Goal: Check status: Check status

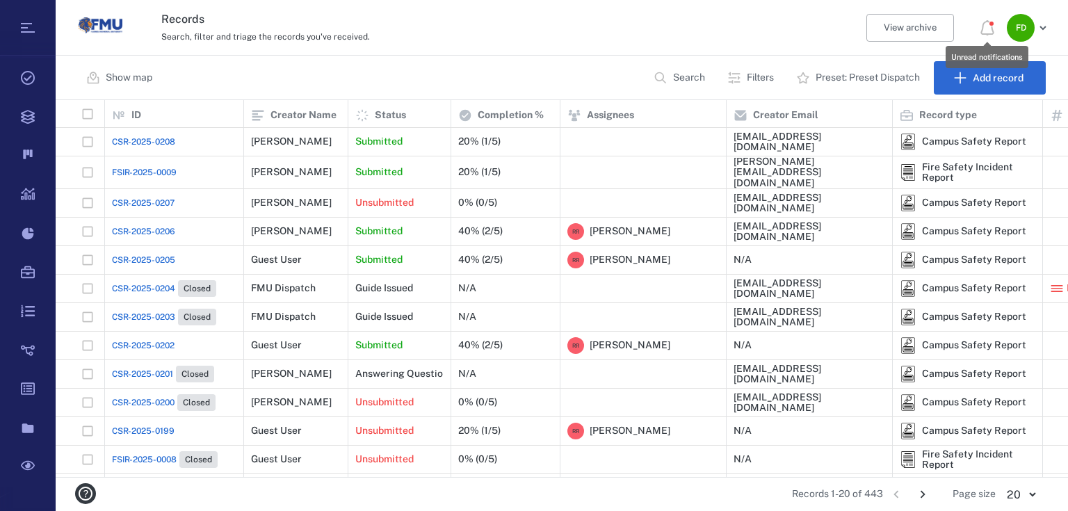
click at [988, 31] on icon at bounding box center [987, 27] width 17 height 17
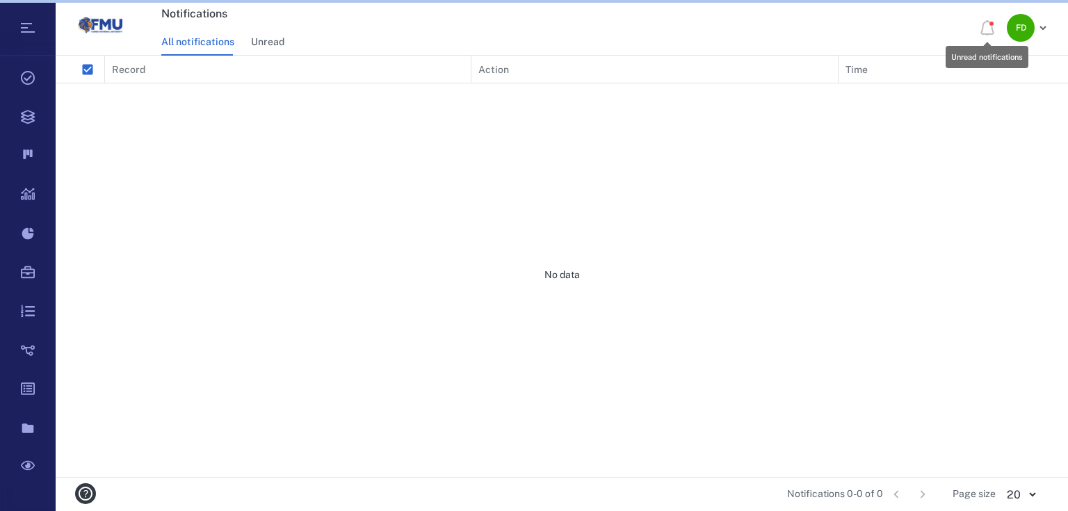
scroll to position [413, 1004]
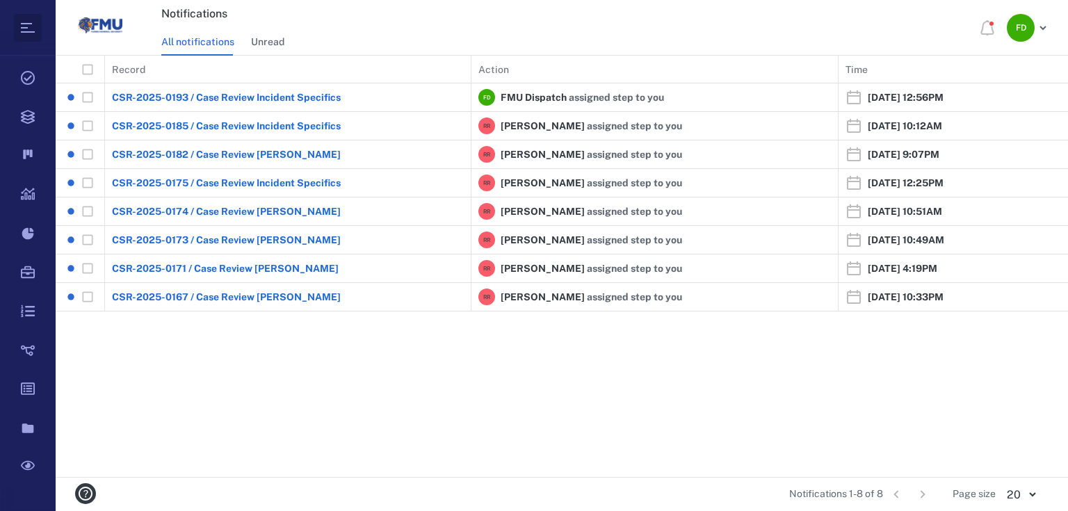
click at [29, 20] on icon at bounding box center [27, 27] width 17 height 17
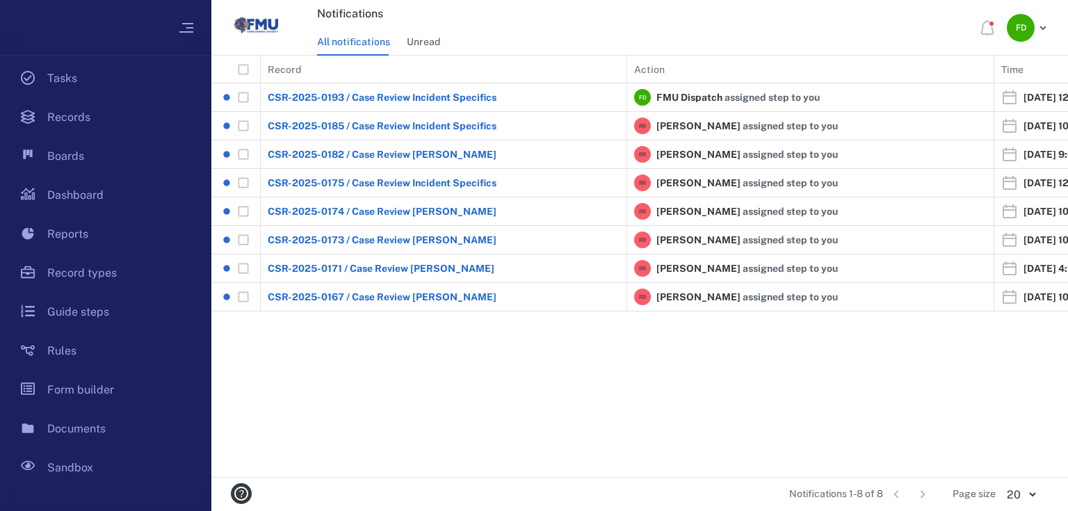
scroll to position [8, 8]
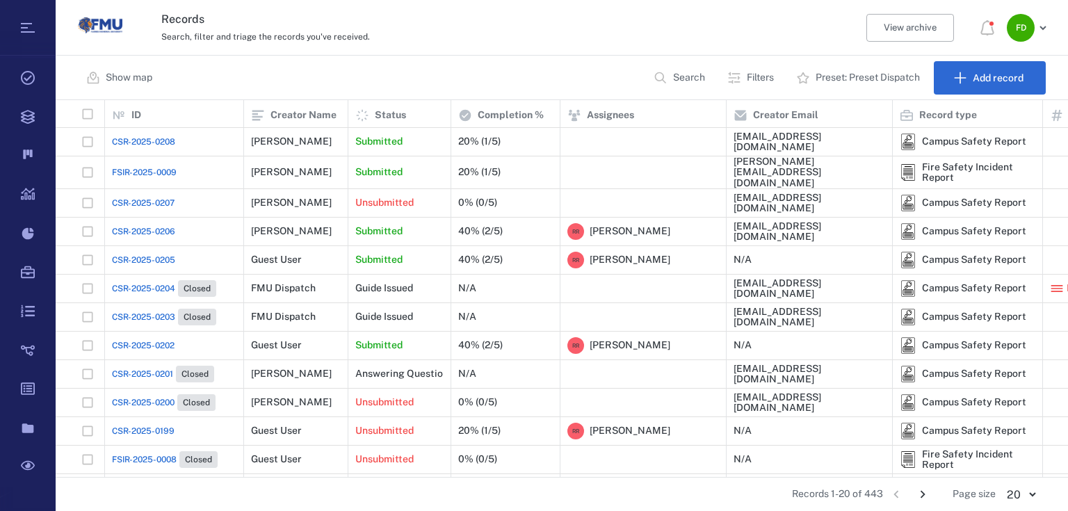
scroll to position [369, 1004]
click at [323, 226] on div "[PERSON_NAME]" at bounding box center [291, 231] width 81 height 10
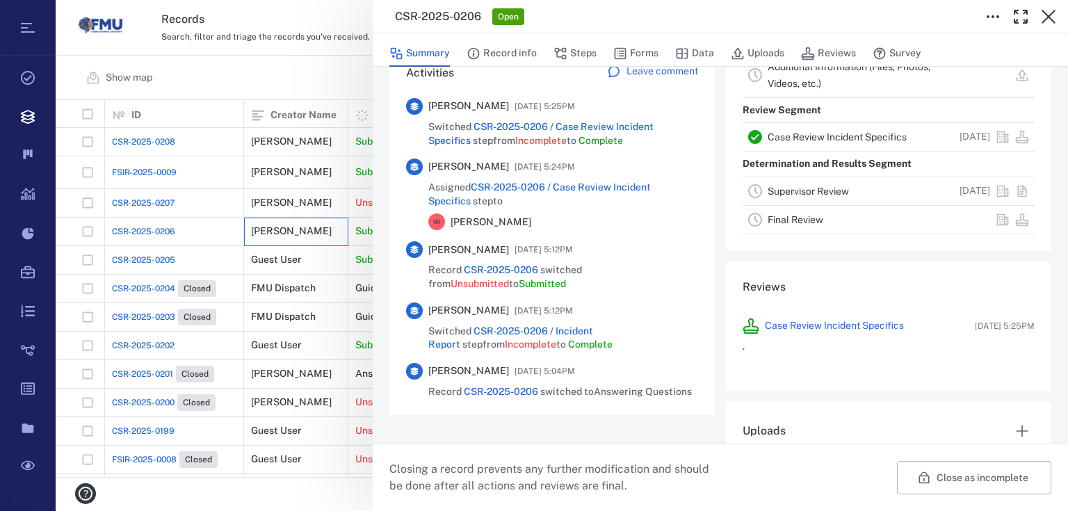
scroll to position [406, 0]
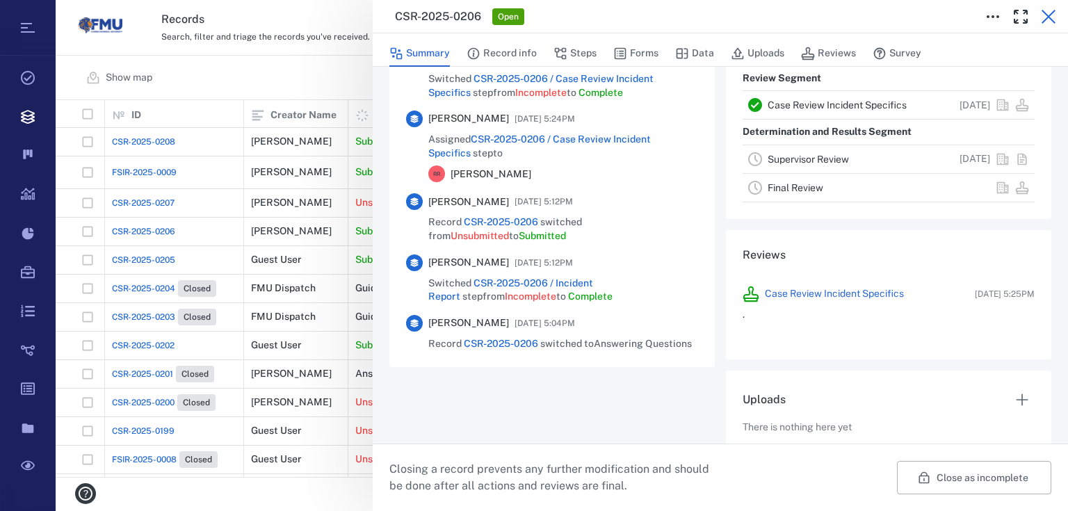
click at [1043, 19] on icon "button" at bounding box center [1048, 16] width 17 height 17
